Goal: Task Accomplishment & Management: Manage account settings

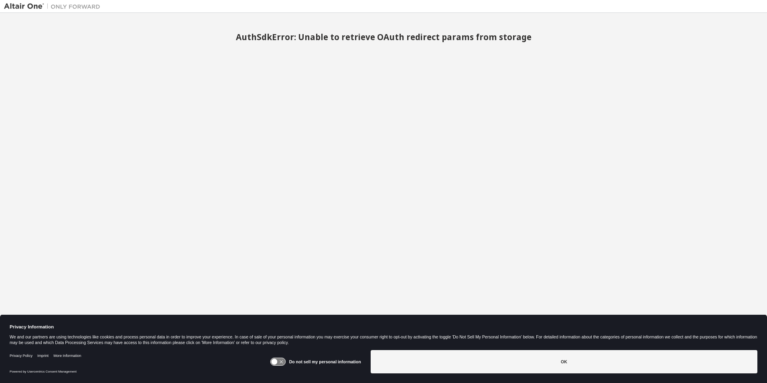
click at [26, 2] on img at bounding box center [54, 6] width 100 height 8
click at [285, 360] on icon at bounding box center [277, 362] width 15 height 8
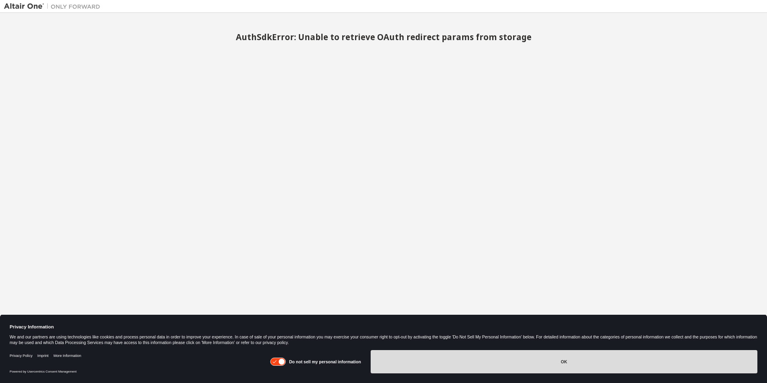
click at [414, 362] on button "OK" at bounding box center [564, 361] width 387 height 23
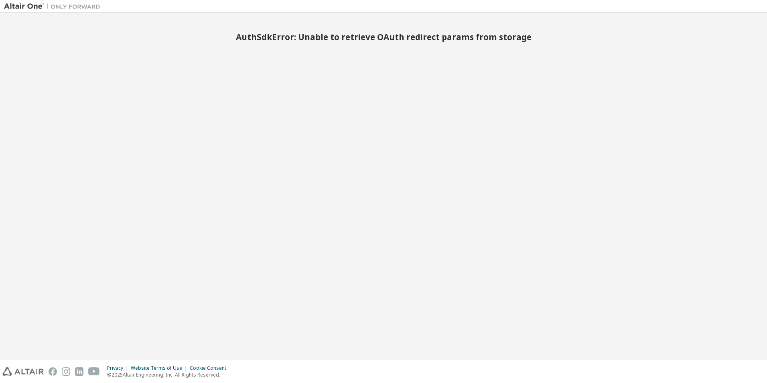
click at [75, 10] on img at bounding box center [54, 6] width 100 height 8
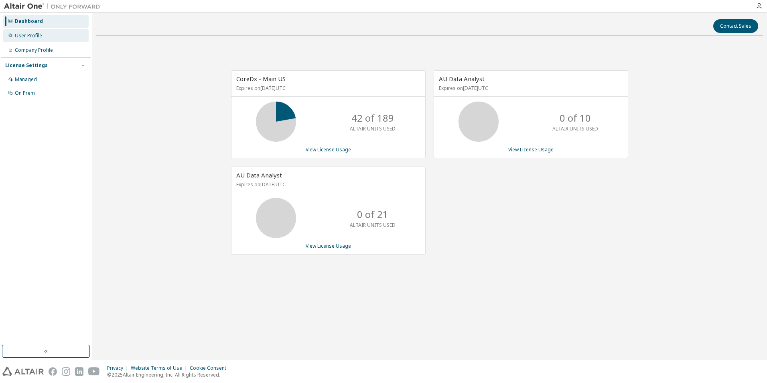
click at [28, 37] on div "User Profile" at bounding box center [28, 35] width 27 height 6
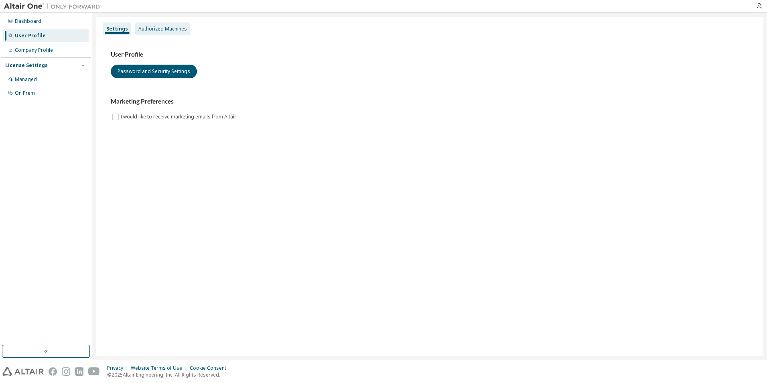
click at [156, 31] on div "Authorized Machines" at bounding box center [162, 29] width 49 height 6
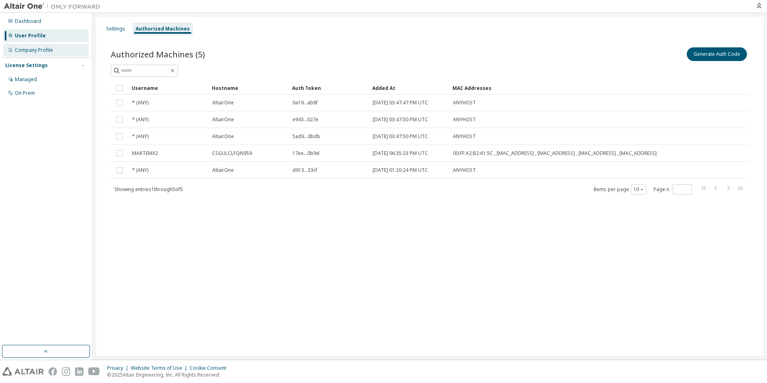
click at [21, 47] on div "Company Profile" at bounding box center [34, 50] width 38 height 6
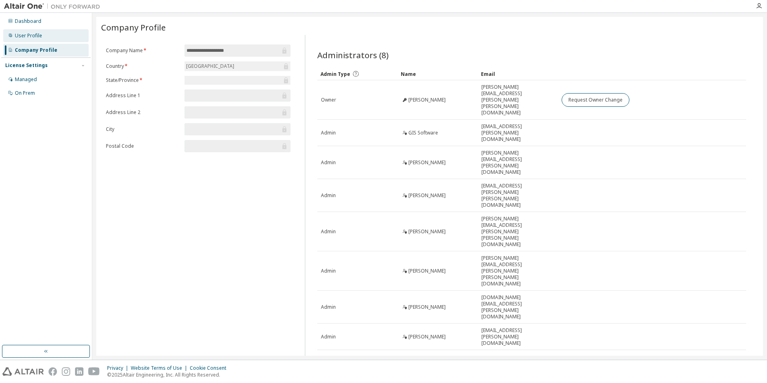
click at [22, 38] on div "User Profile" at bounding box center [28, 35] width 27 height 6
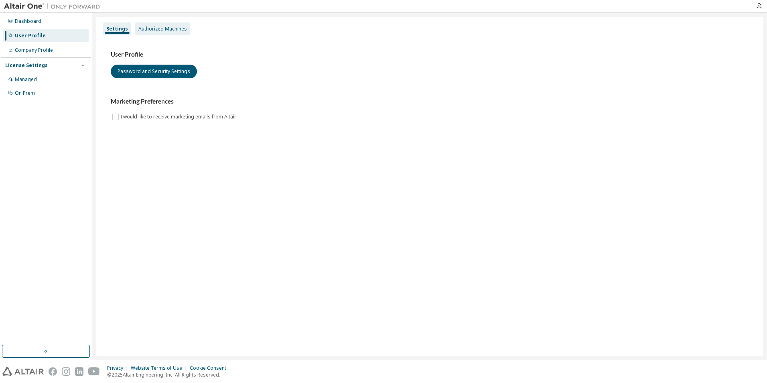
click at [147, 30] on div "Authorized Machines" at bounding box center [162, 29] width 49 height 6
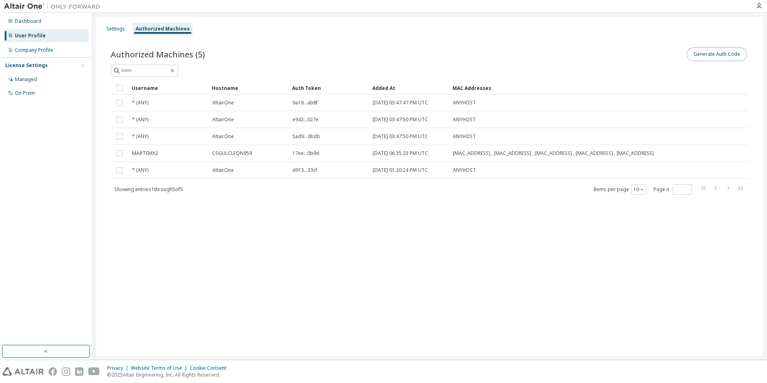
click at [707, 55] on button "Generate Auth Code" at bounding box center [717, 54] width 60 height 14
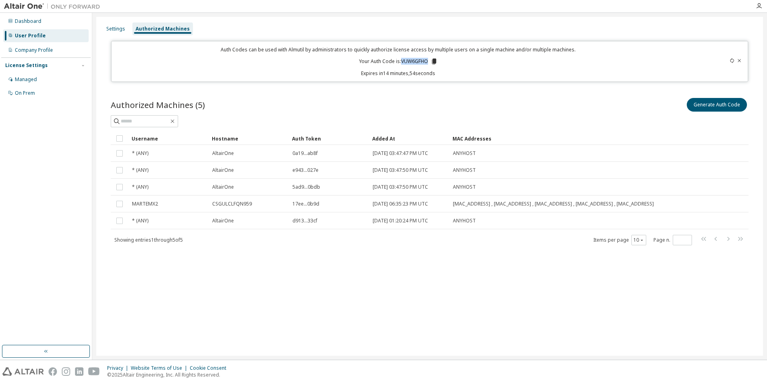
drag, startPoint x: 401, startPoint y: 62, endPoint x: 427, endPoint y: 61, distance: 26.1
click at [427, 61] on p "Your Auth Code is: VUW6GFHO" at bounding box center [398, 61] width 79 height 7
copy p "VUW6GFHO"
